Goal: Task Accomplishment & Management: Manage account settings

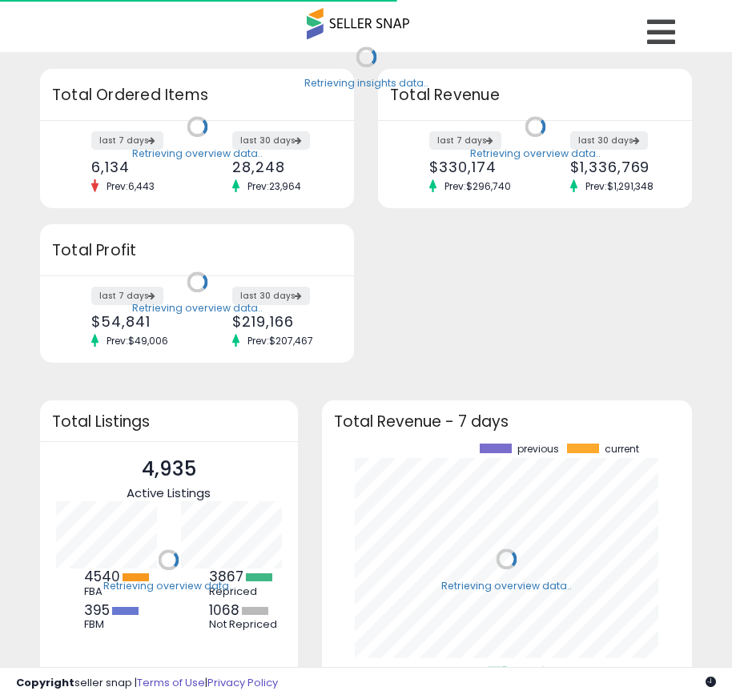
scroll to position [223, 339]
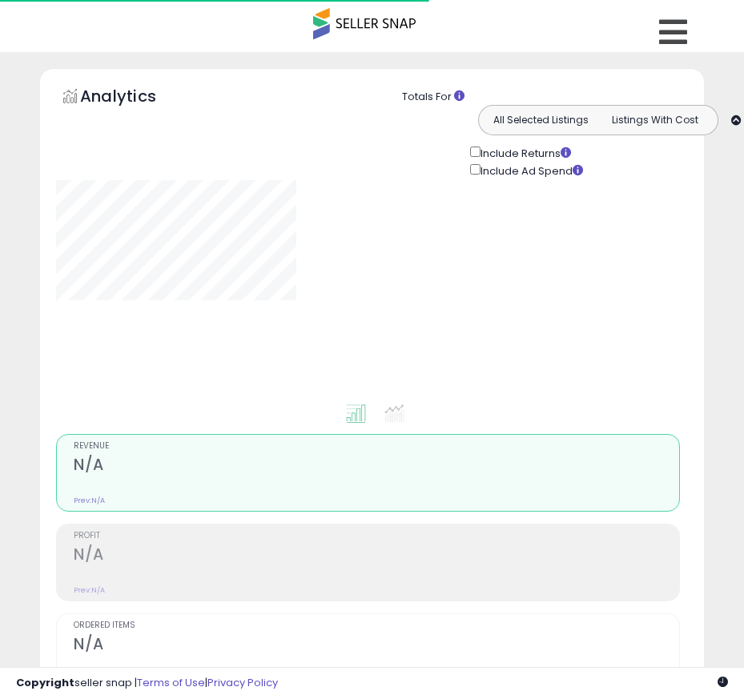
type input "**********"
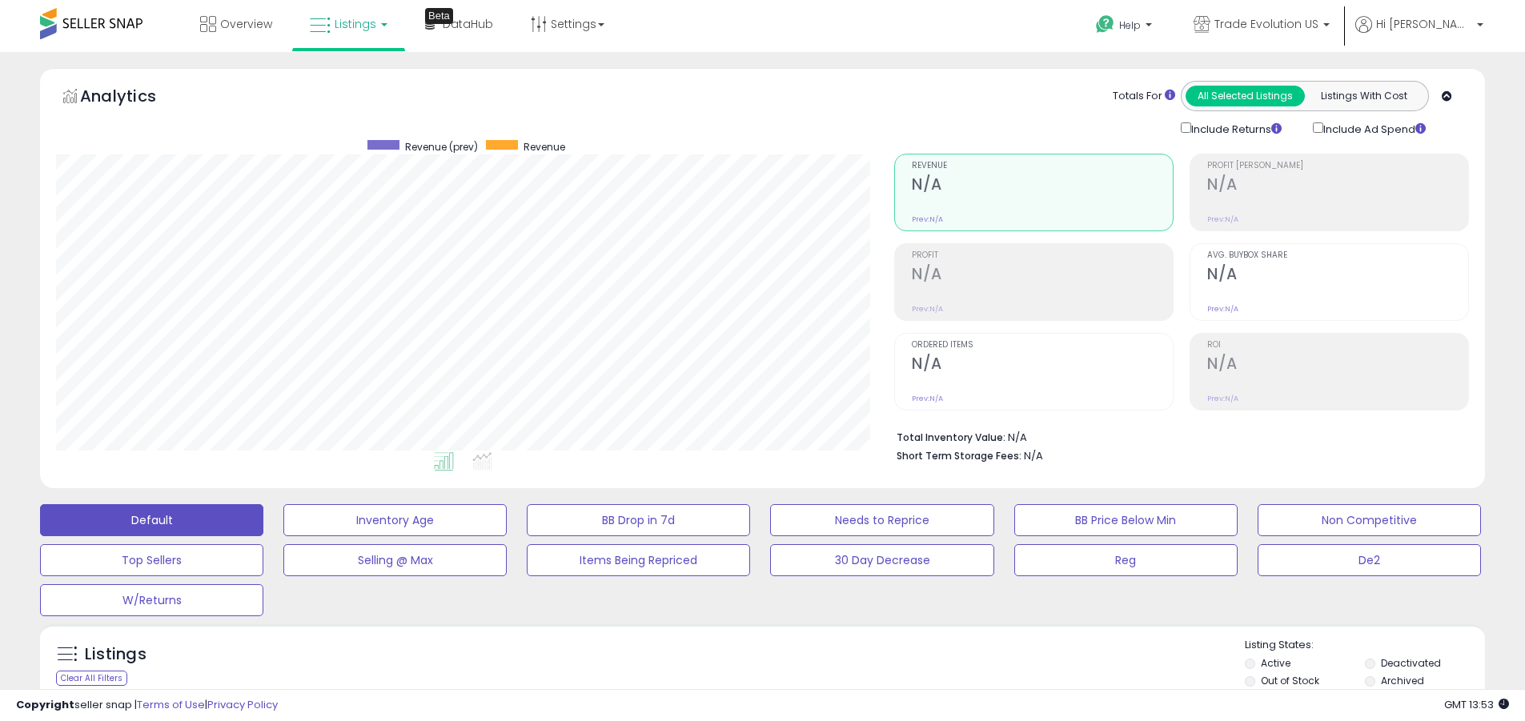
scroll to position [328, 838]
click at [743, 663] on label "Deactivated" at bounding box center [1411, 663] width 60 height 14
click at [743, 680] on label "Archived" at bounding box center [1402, 681] width 43 height 14
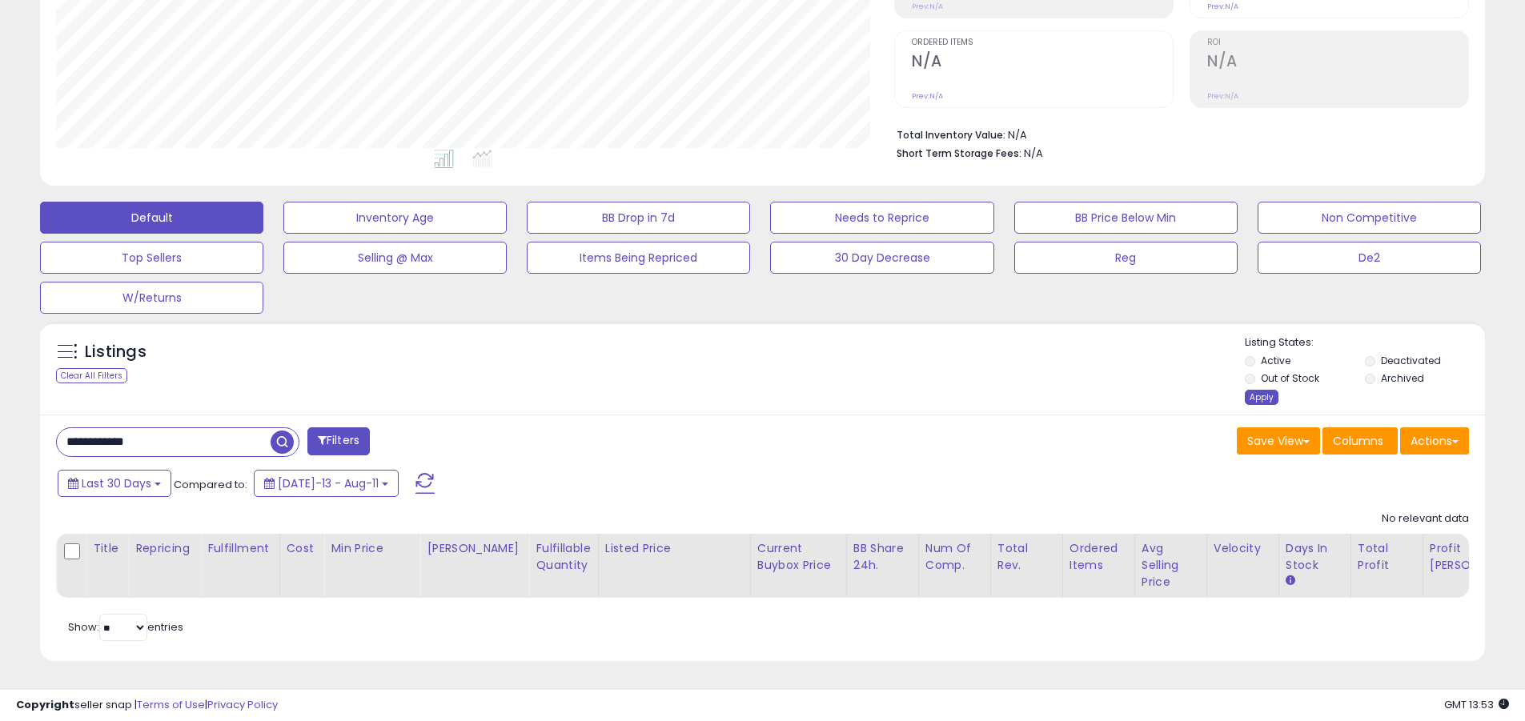
click at [743, 390] on div "Apply" at bounding box center [1262, 397] width 34 height 15
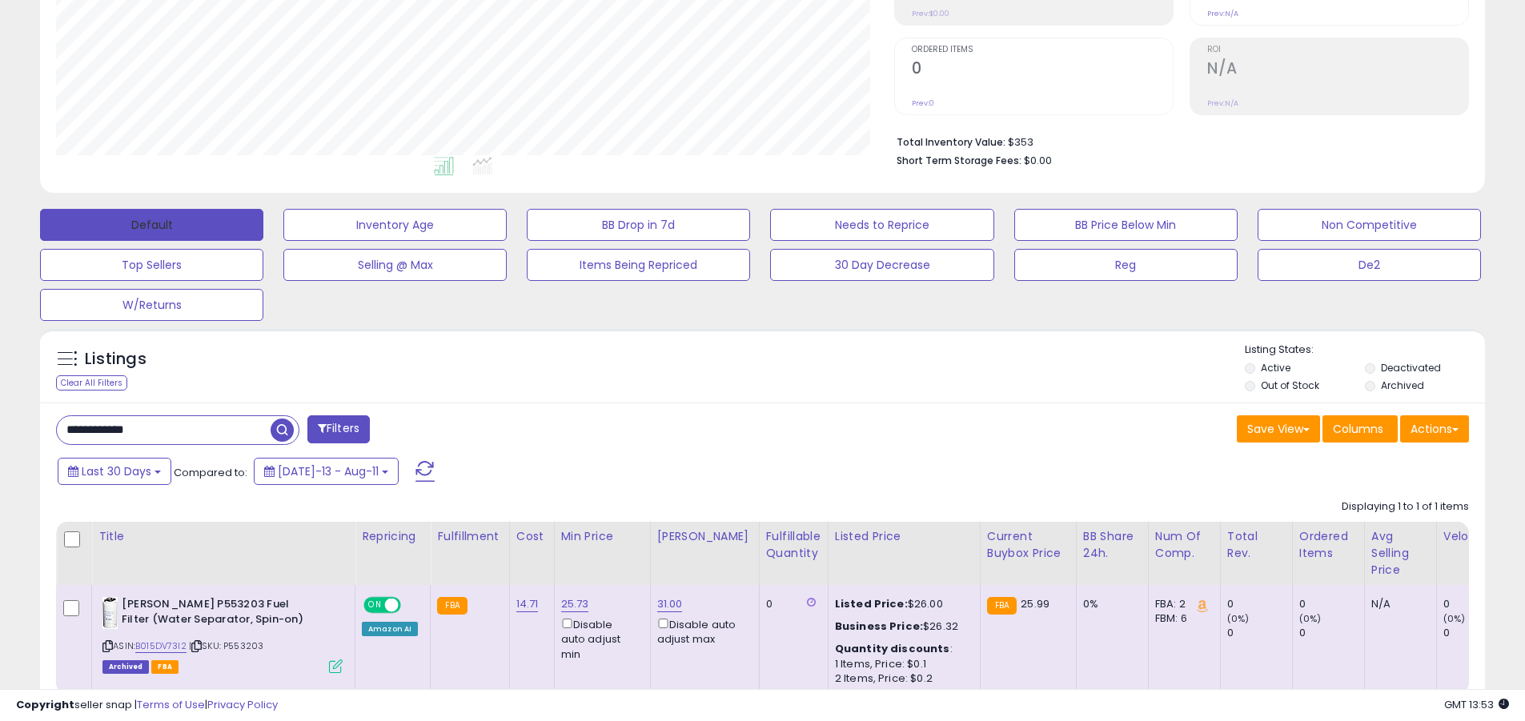
click at [151, 224] on button "Default" at bounding box center [151, 225] width 223 height 32
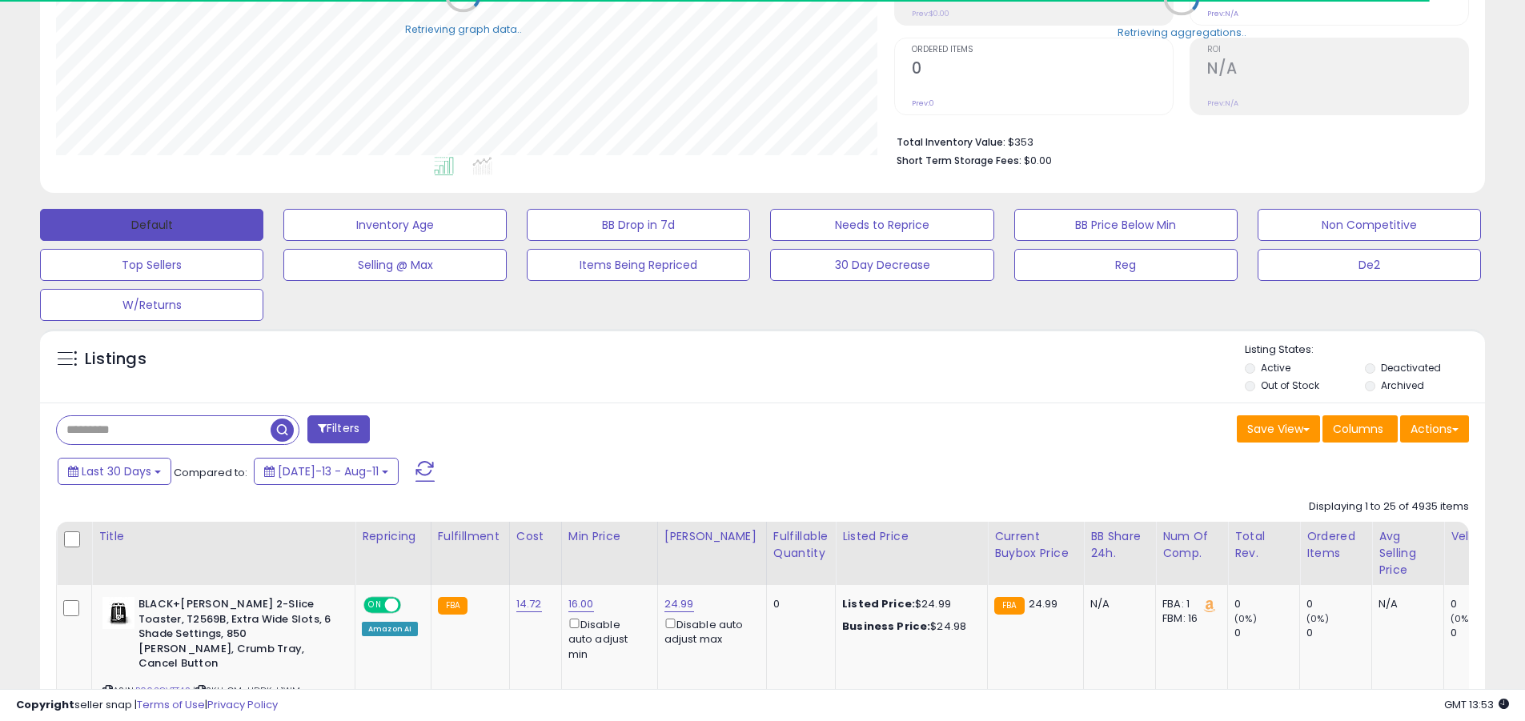
scroll to position [800150, 799640]
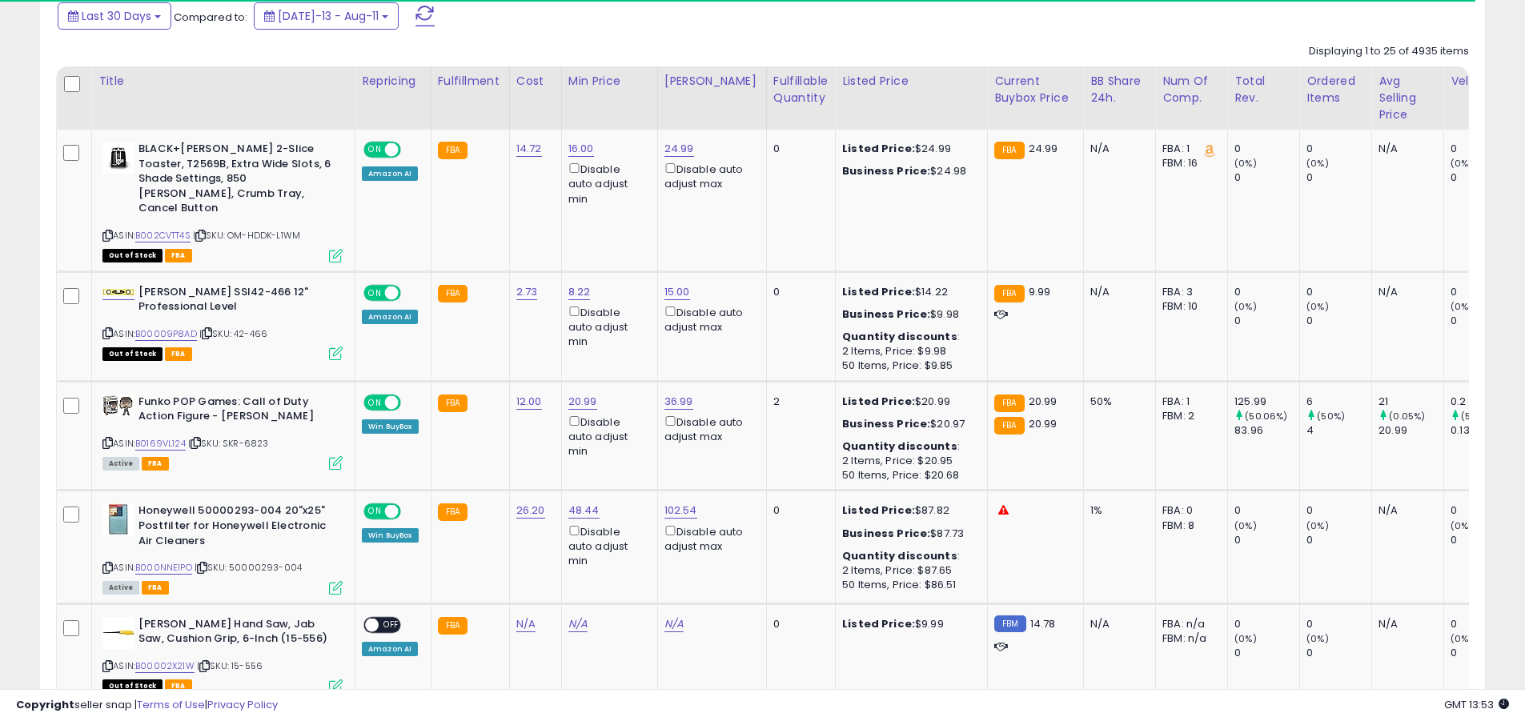
click at [415, 15] on span at bounding box center [424, 16] width 19 height 21
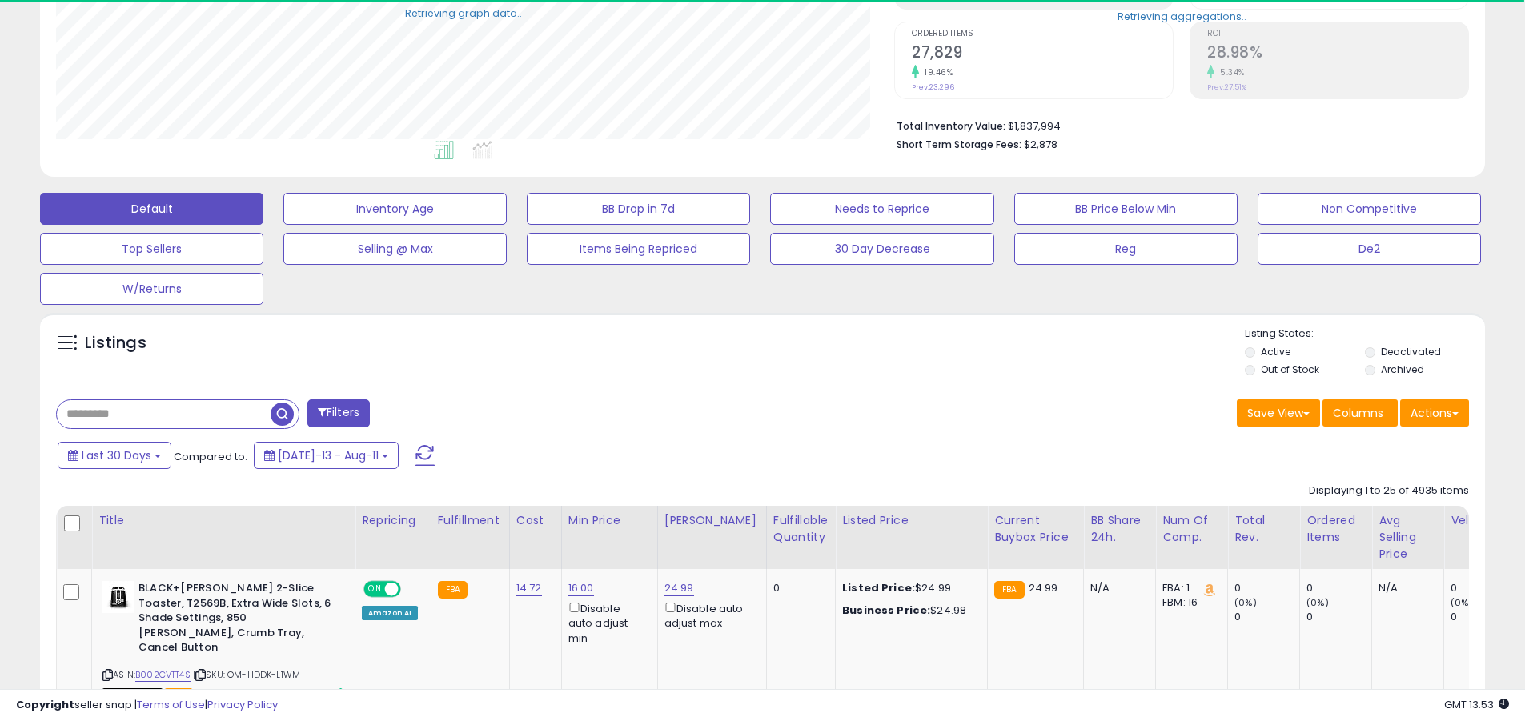
scroll to position [328, 838]
click at [163, 414] on input "text" at bounding box center [164, 414] width 214 height 28
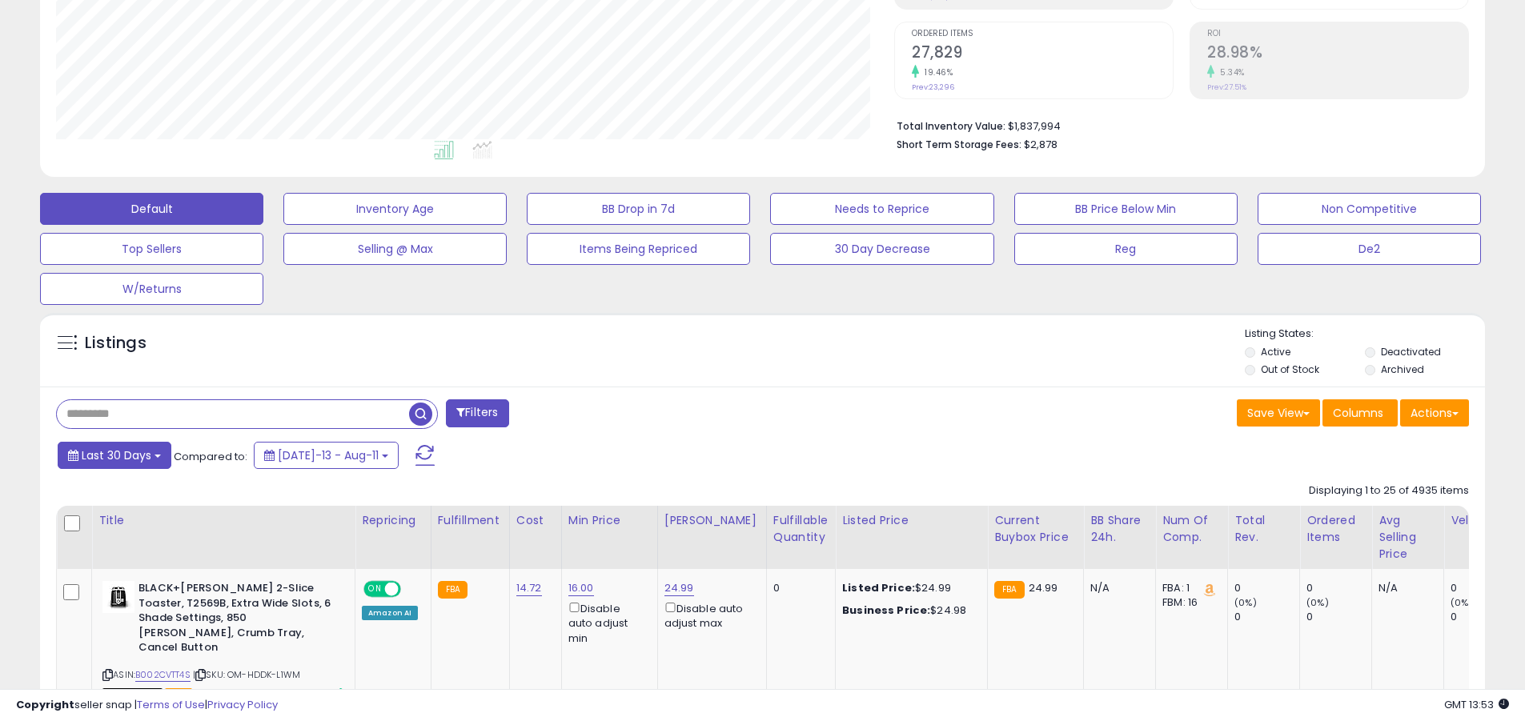
click at [114, 455] on span "Last 30 Days" at bounding box center [117, 455] width 70 height 16
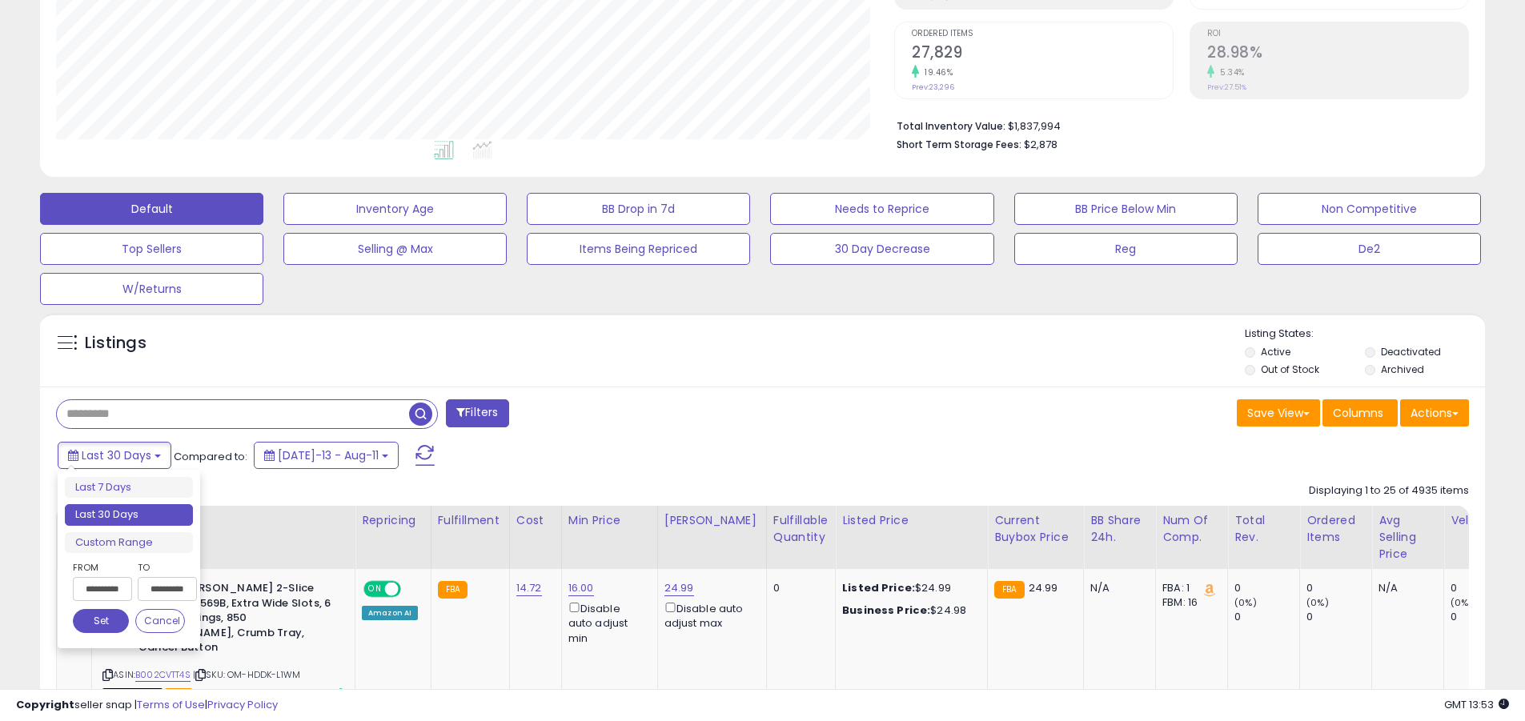
click at [129, 515] on li "Last 30 Days" at bounding box center [129, 515] width 128 height 22
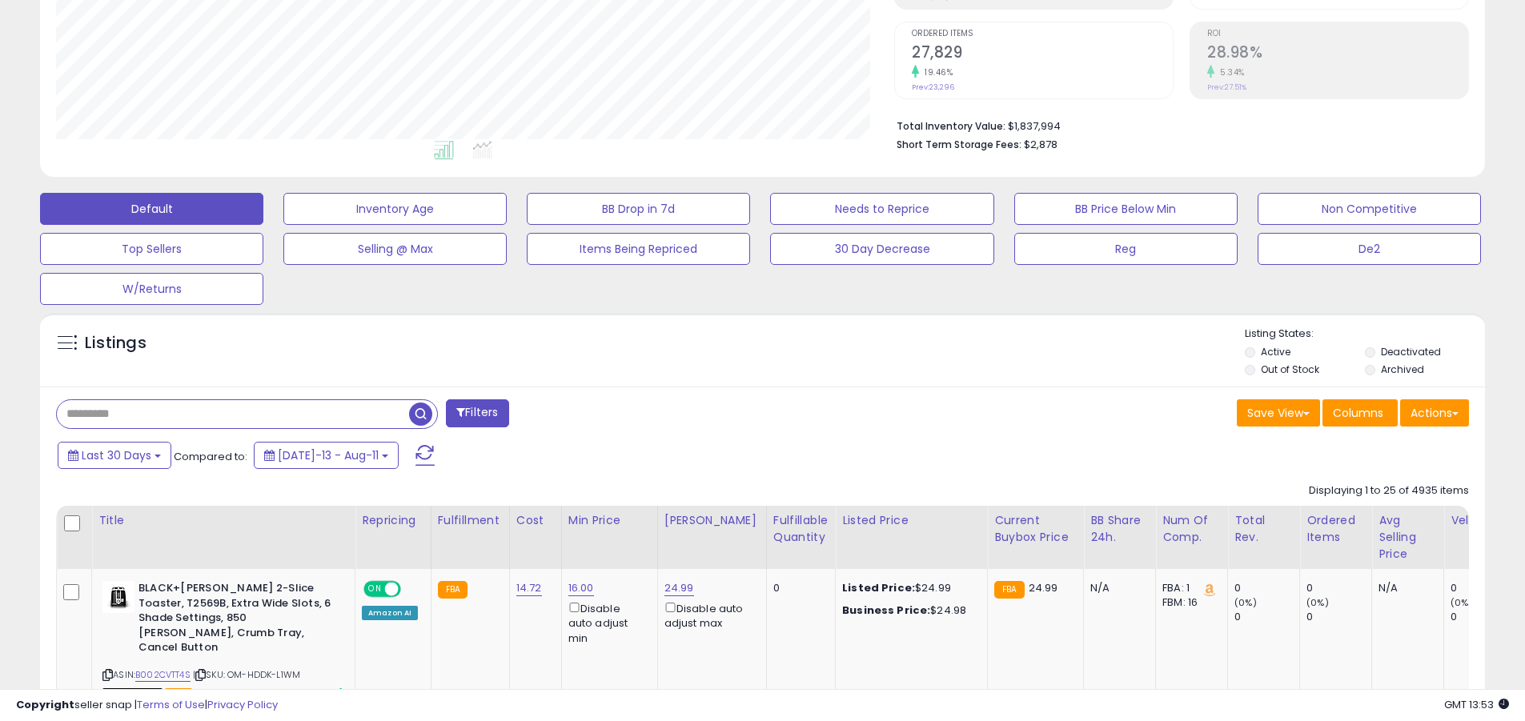
click at [233, 414] on input "text" at bounding box center [233, 414] width 352 height 28
click at [423, 411] on span "button" at bounding box center [420, 414] width 23 height 23
click at [743, 412] on button "Actions" at bounding box center [1434, 412] width 69 height 27
click at [0, 0] on link "Export All Columns" at bounding box center [0, 0] width 0 height 0
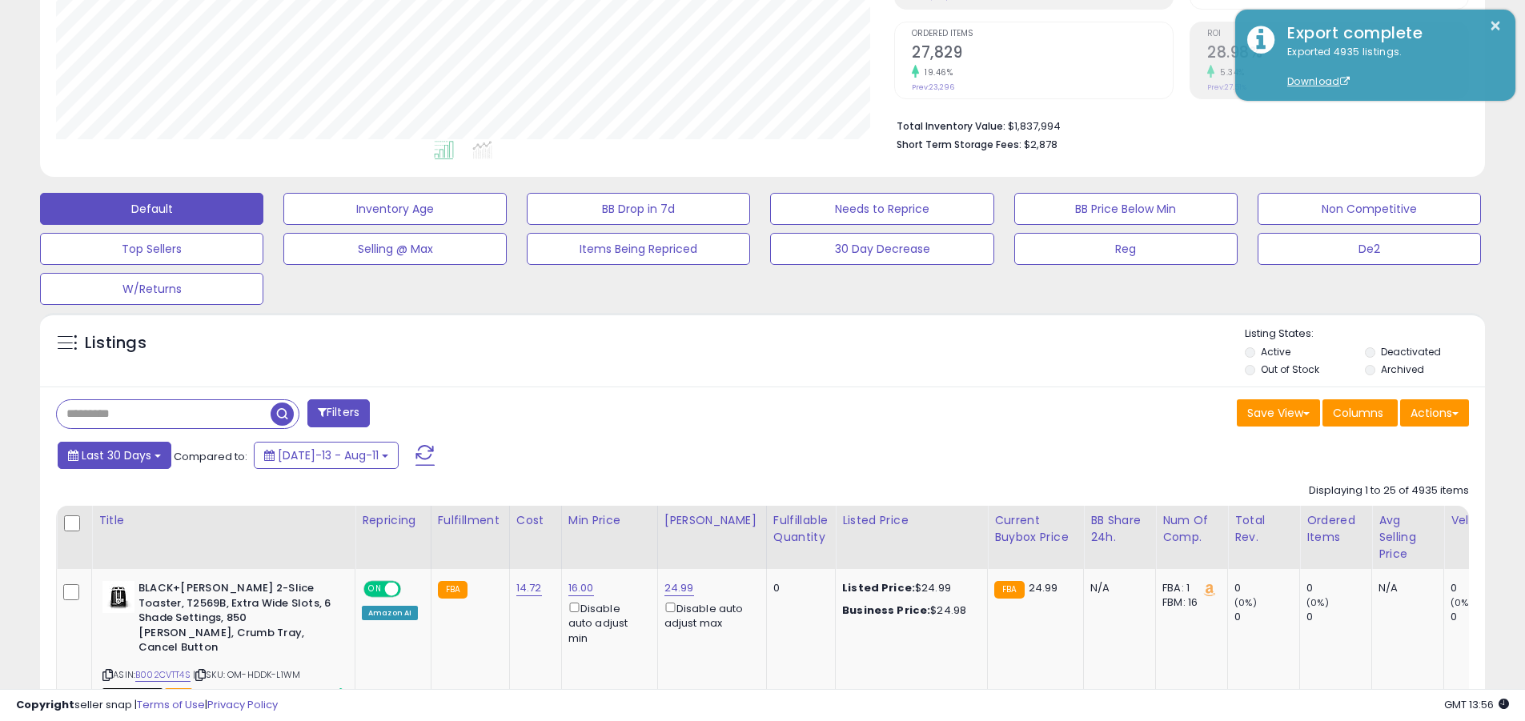
click at [114, 455] on span "Last 30 Days" at bounding box center [117, 455] width 70 height 16
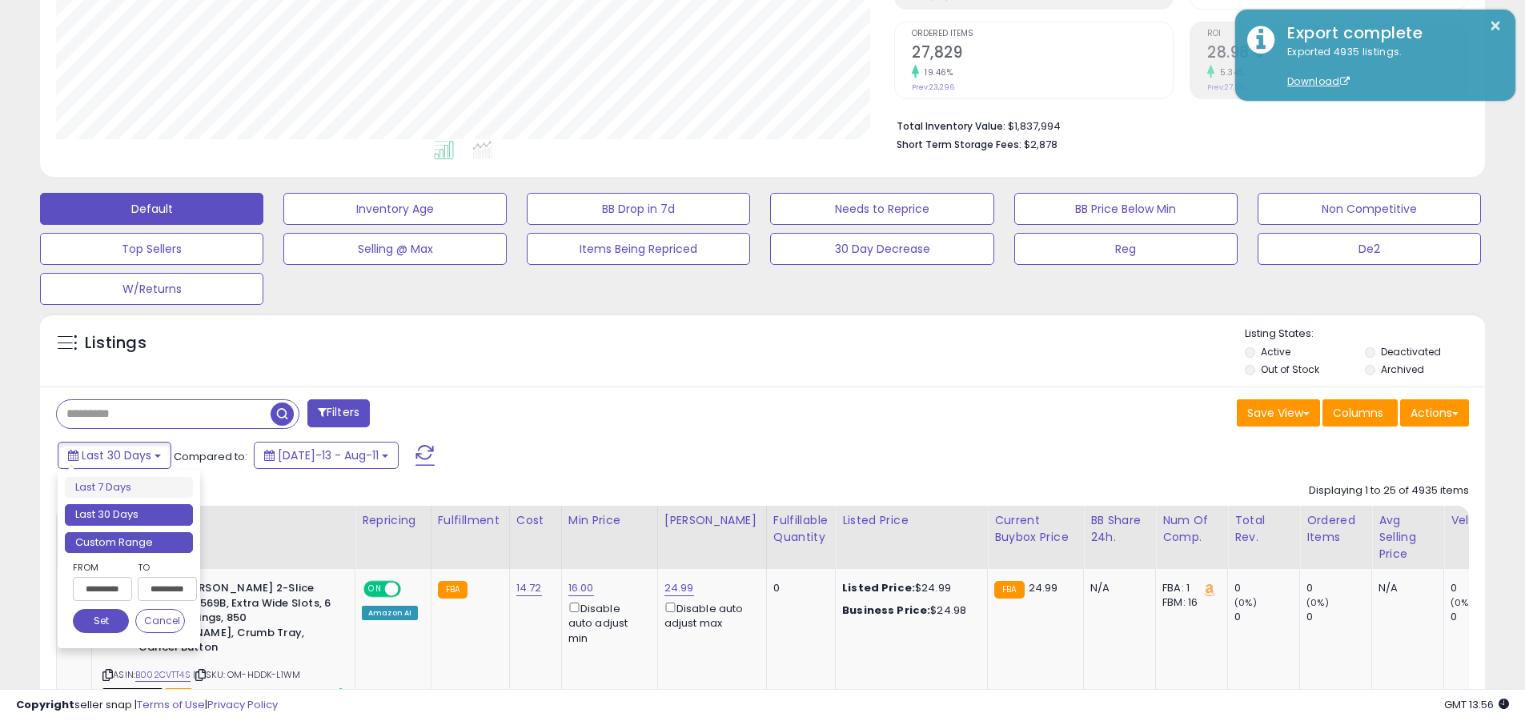
click at [129, 542] on li "Custom Range" at bounding box center [129, 543] width 128 height 22
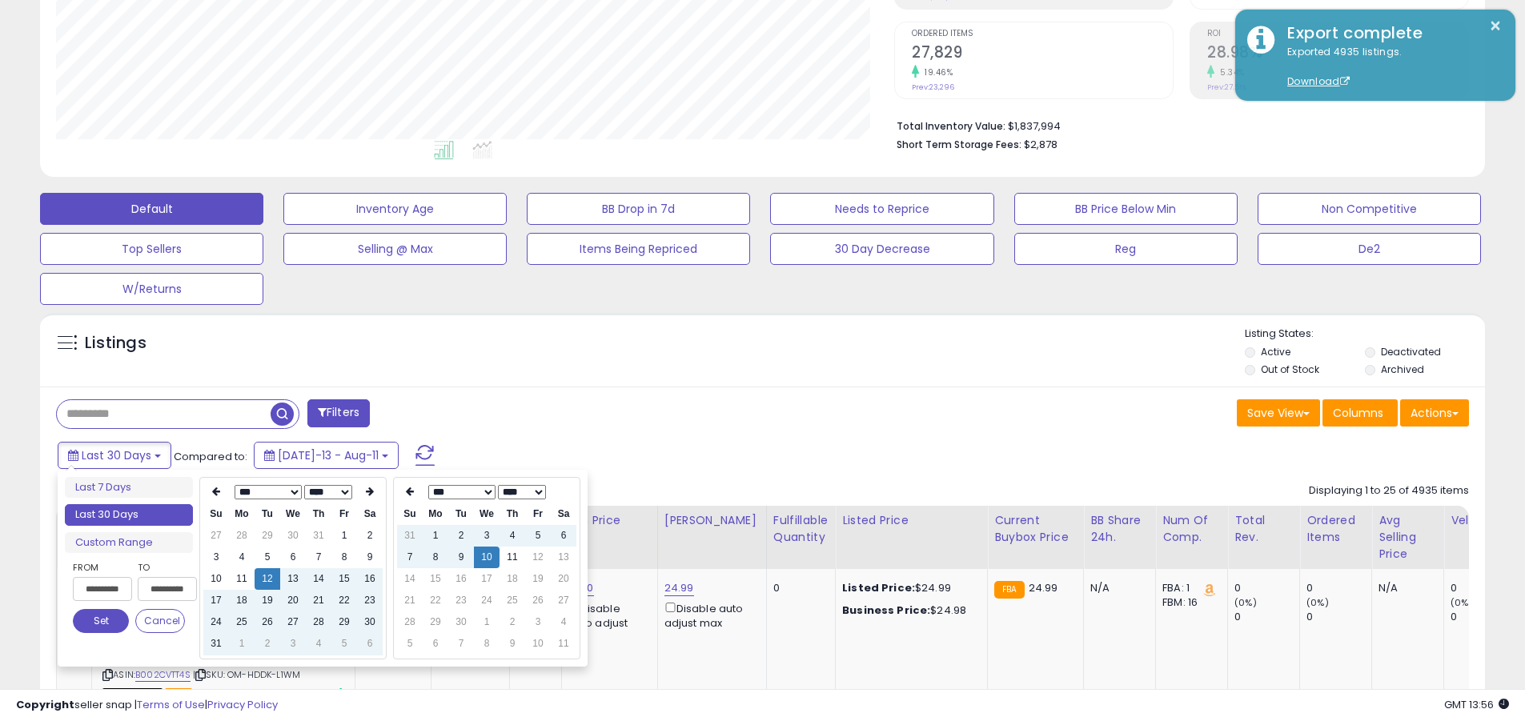
click at [102, 589] on input "**********" at bounding box center [102, 589] width 59 height 24
type input "**********"
click at [101, 621] on button "Set" at bounding box center [101, 621] width 56 height 24
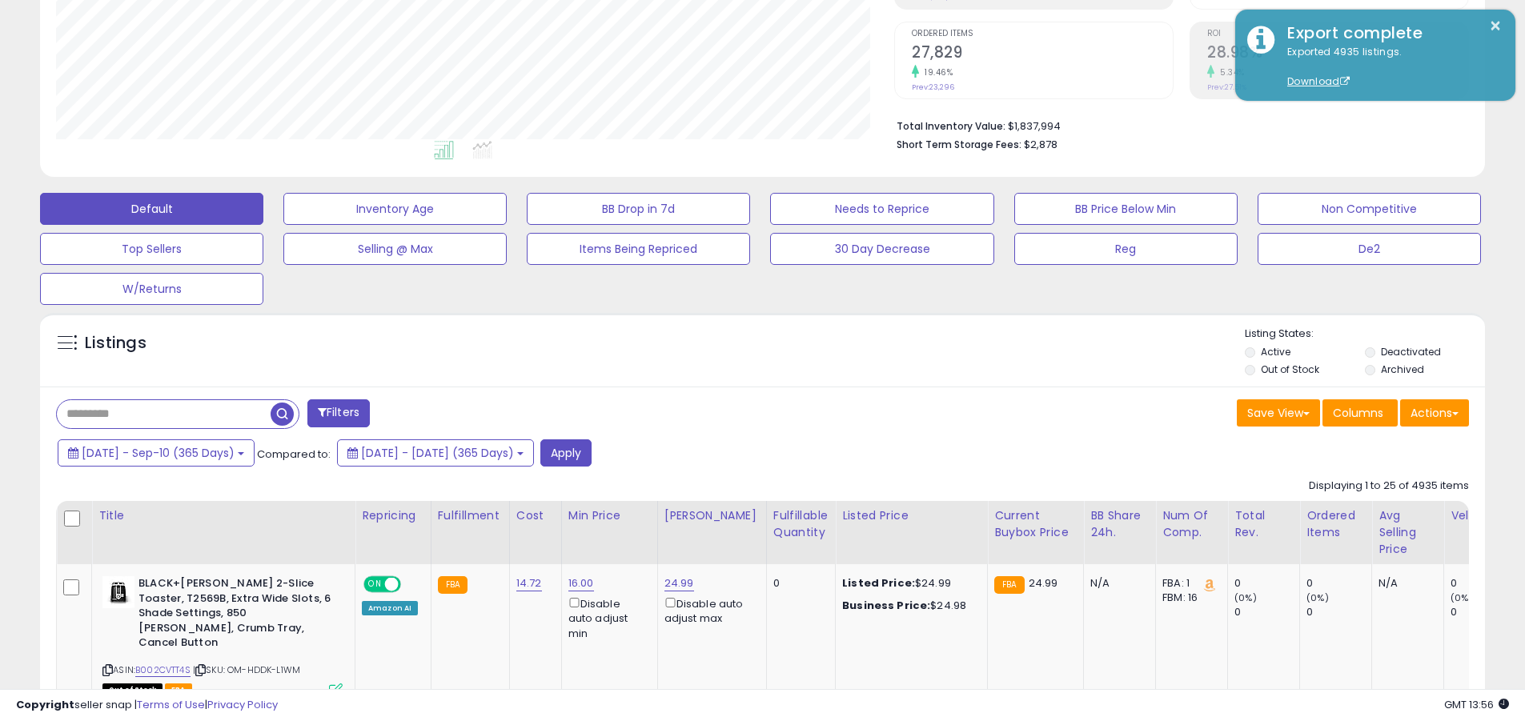
click at [163, 414] on input "text" at bounding box center [164, 414] width 214 height 28
click at [592, 452] on button "Apply" at bounding box center [565, 452] width 51 height 27
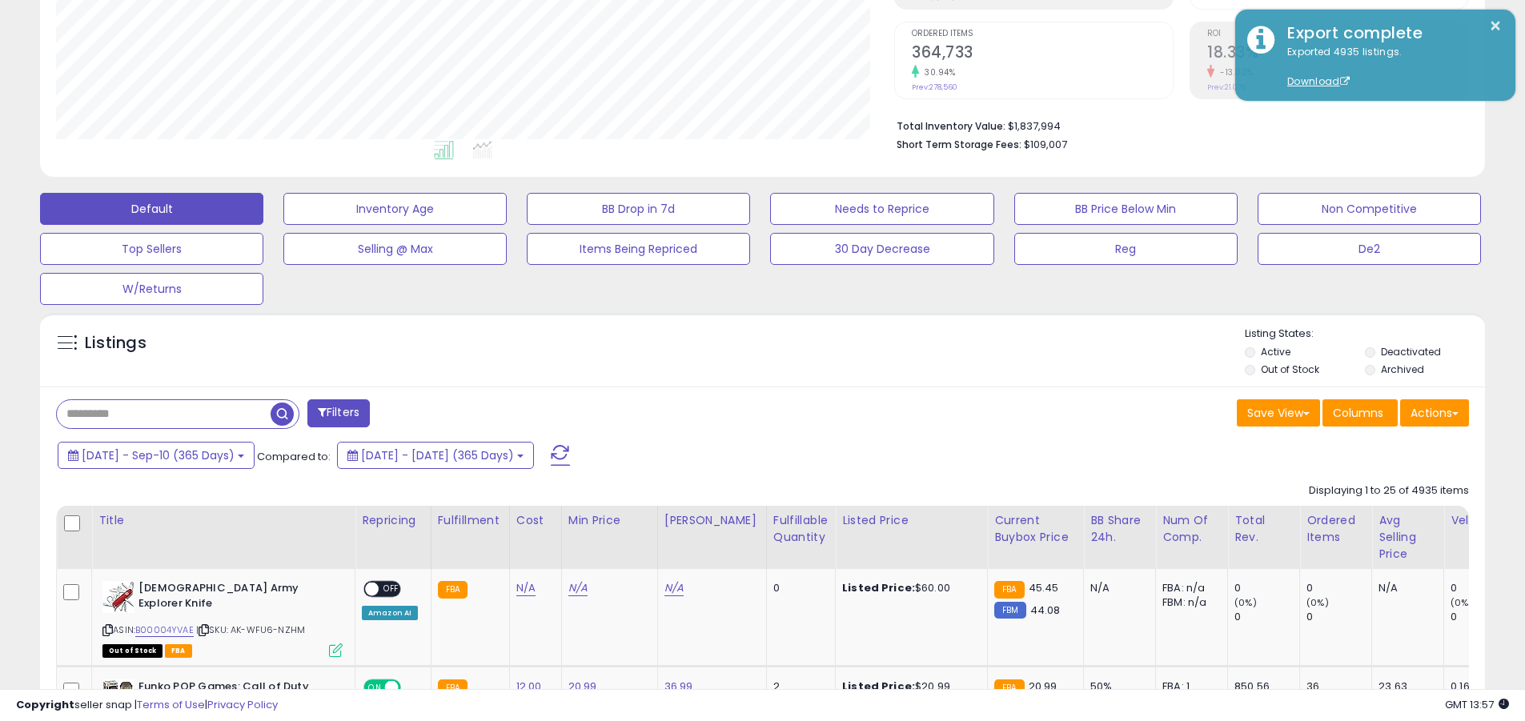
click at [743, 412] on button "Actions" at bounding box center [1434, 412] width 69 height 27
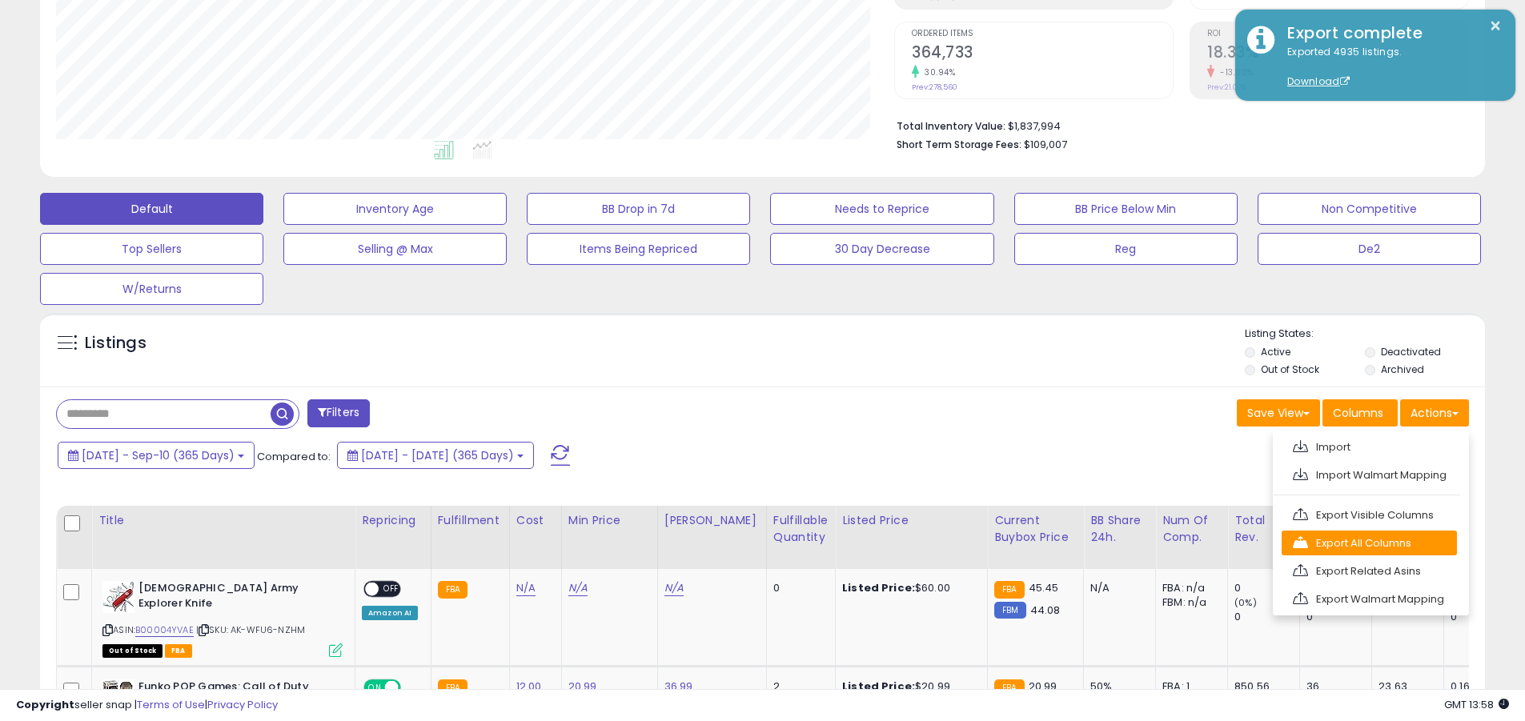
click at [743, 543] on link "Export All Columns" at bounding box center [1369, 543] width 175 height 25
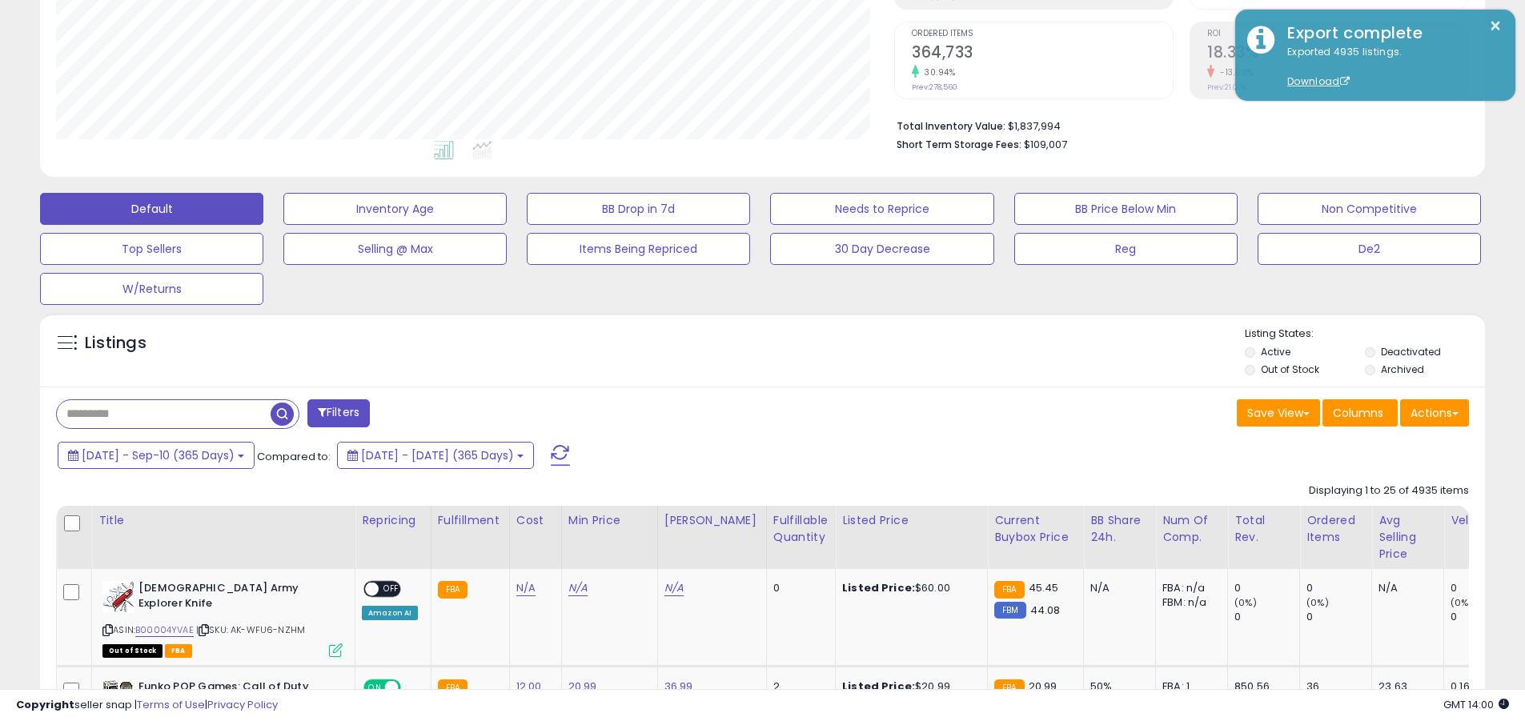
click at [743, 26] on button "×" at bounding box center [1495, 26] width 13 height 20
click at [163, 414] on input "text" at bounding box center [164, 414] width 214 height 28
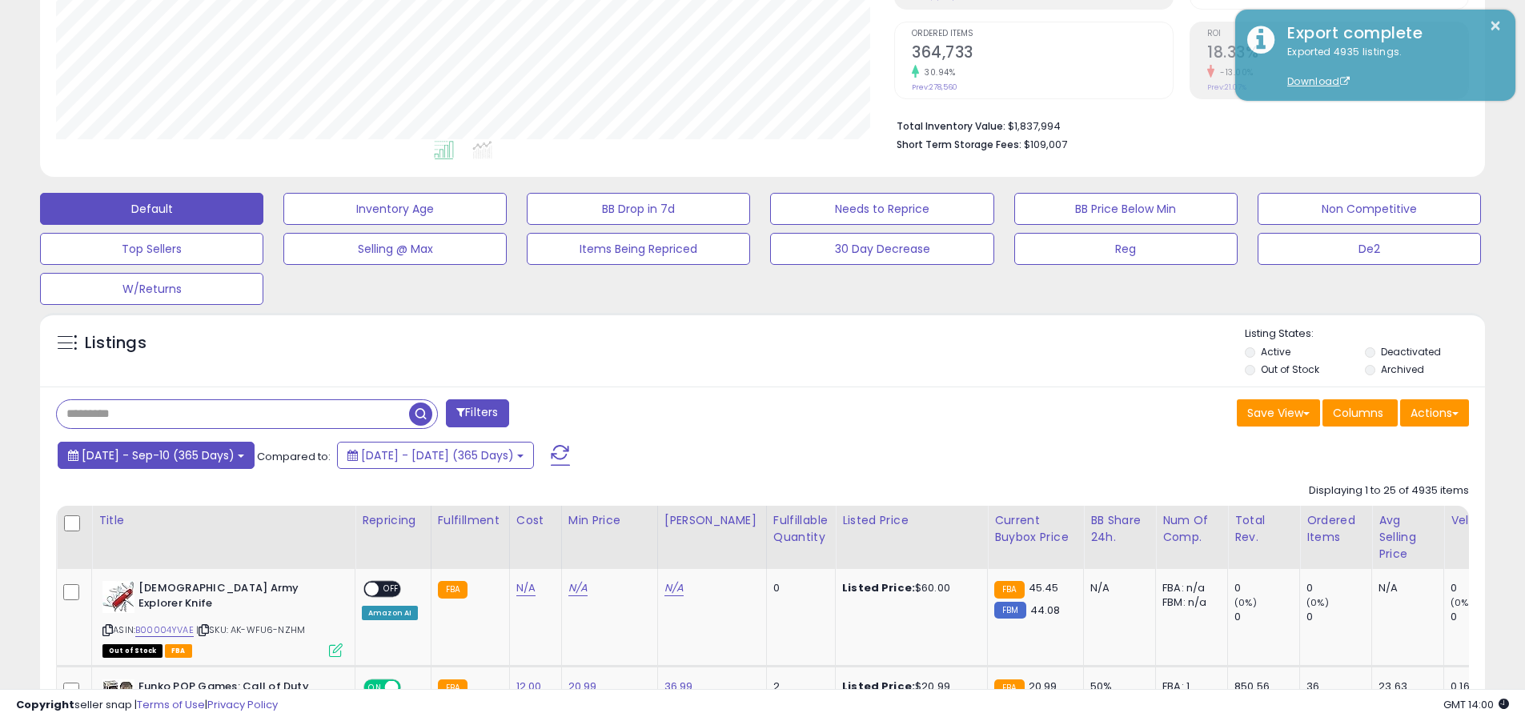
click at [171, 455] on span "[DATE] - Sep-10 (365 Days)" at bounding box center [158, 455] width 153 height 16
